Goal: Task Accomplishment & Management: Manage account settings

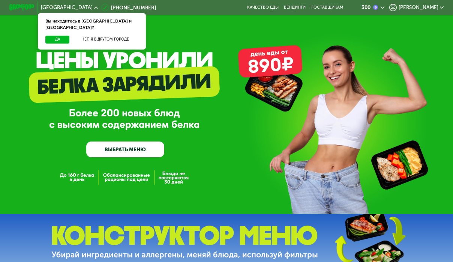
click at [424, 8] on span "[PERSON_NAME]" at bounding box center [419, 7] width 40 height 5
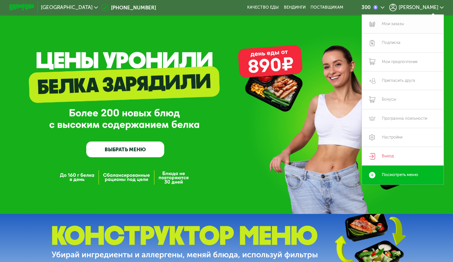
click at [394, 27] on link "Мои заказы" at bounding box center [403, 24] width 82 height 19
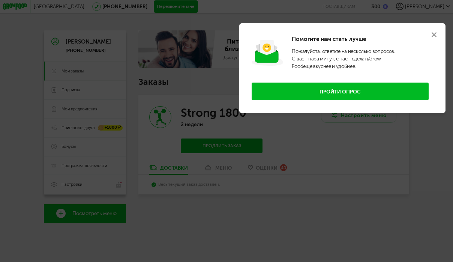
click at [433, 34] on use at bounding box center [434, 34] width 5 height 5
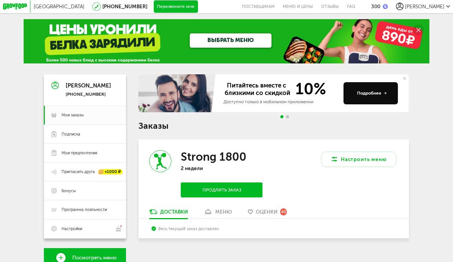
click at [233, 213] on link "меню" at bounding box center [217, 213] width 35 height 10
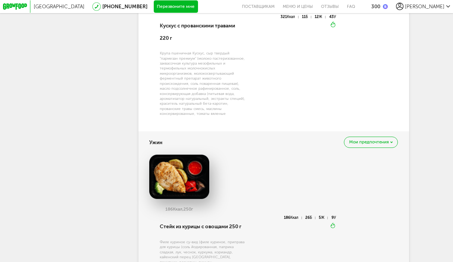
scroll to position [853, 0]
